Goal: Information Seeking & Learning: Learn about a topic

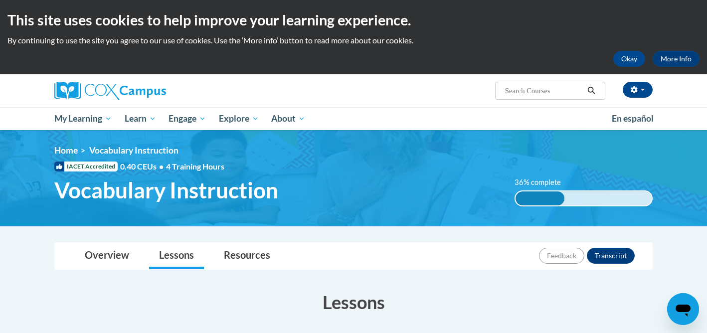
click at [608, 297] on h3 "Lessons" at bounding box center [353, 302] width 598 height 25
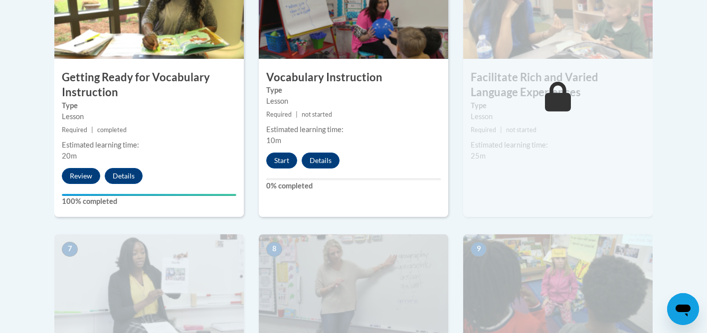
scroll to position [658, 0]
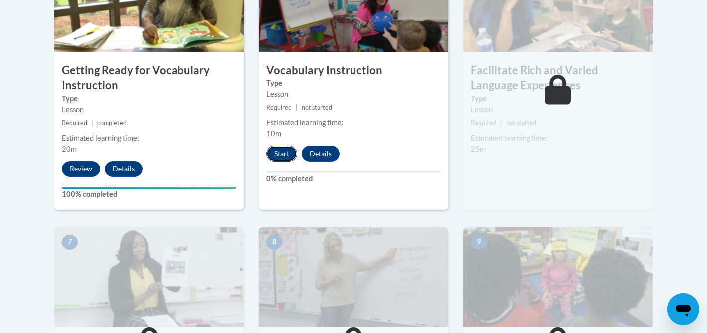
click at [283, 152] on button "Start" at bounding box center [281, 154] width 31 height 16
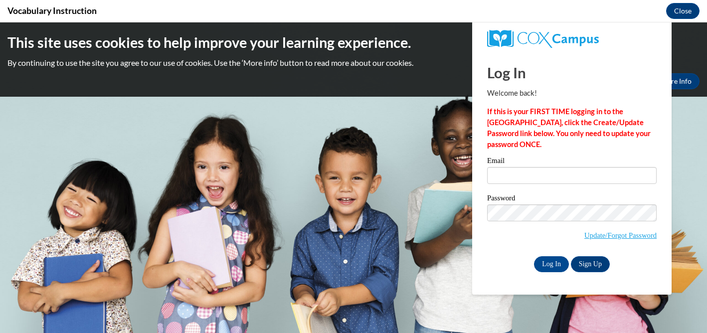
scroll to position [0, 0]
type input "cbaldwin@sasd.net"
click at [552, 180] on input "cbaldwin@sasd.net" at bounding box center [572, 175] width 170 height 17
click at [556, 261] on input "Log In" at bounding box center [551, 264] width 35 height 16
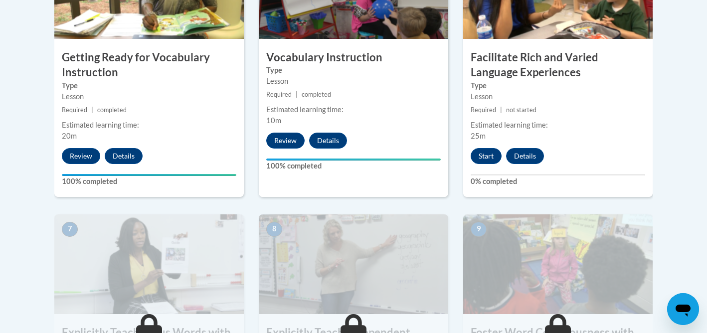
scroll to position [678, 0]
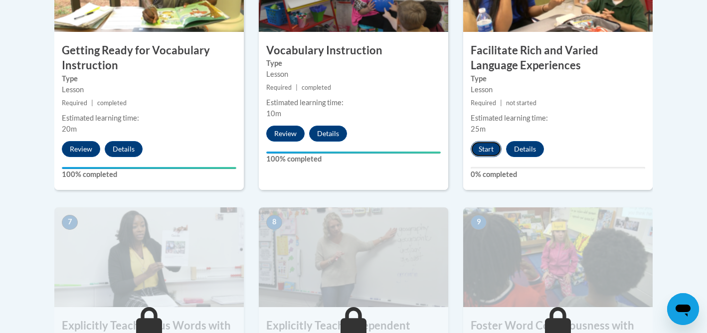
click at [481, 150] on button "Start" at bounding box center [486, 149] width 31 height 16
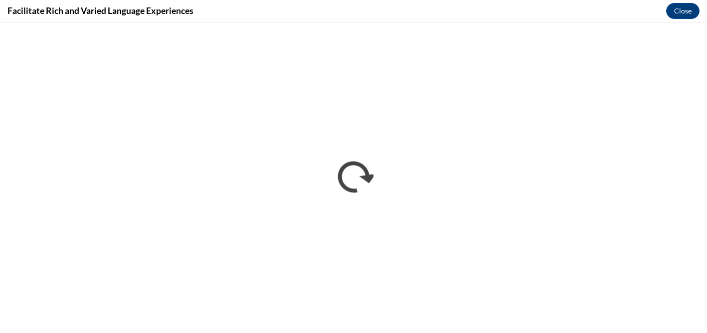
scroll to position [0, 0]
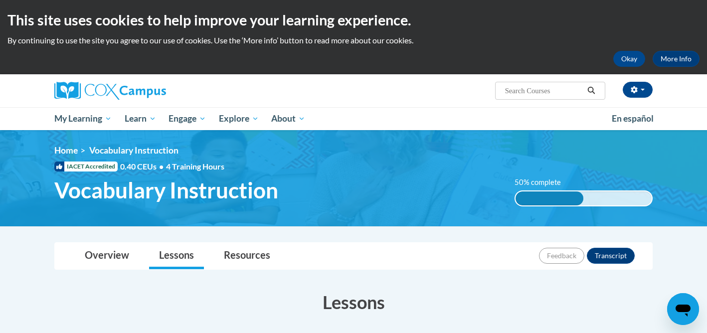
click at [474, 299] on h3 "Lessons" at bounding box center [353, 302] width 598 height 25
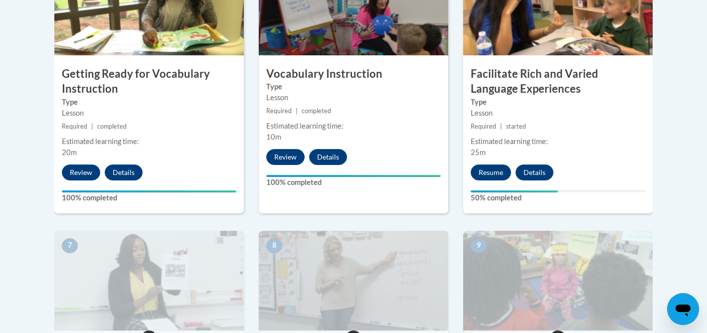
scroll to position [658, 0]
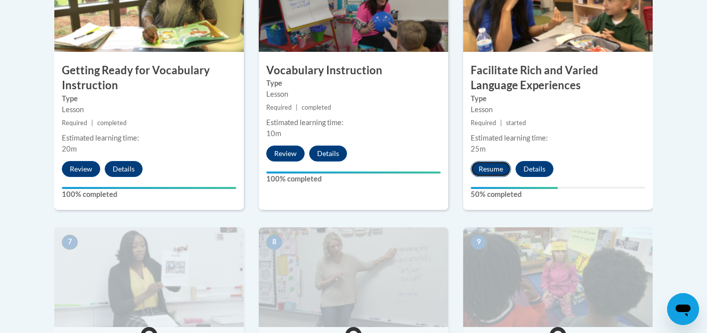
click at [483, 170] on button "Resume" at bounding box center [491, 169] width 40 height 16
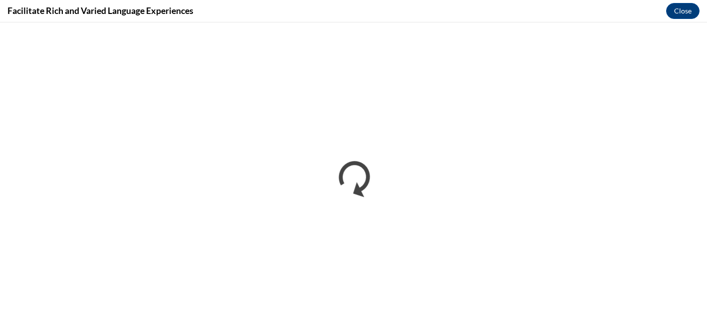
scroll to position [0, 0]
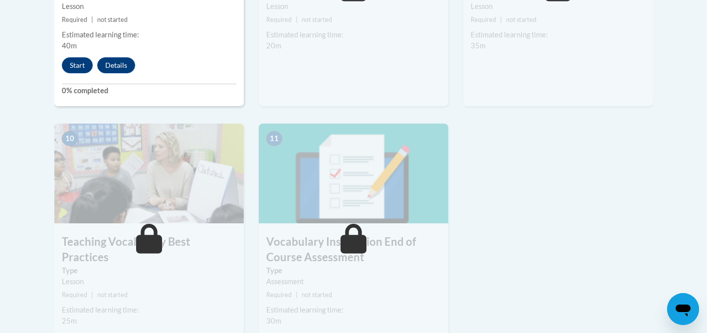
scroll to position [1037, 0]
click at [74, 65] on button "Start" at bounding box center [77, 65] width 31 height 16
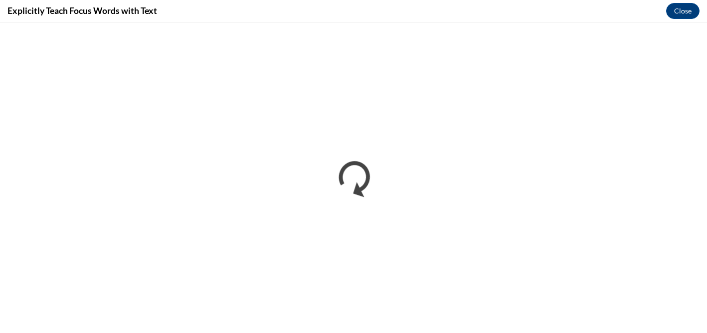
scroll to position [0, 0]
